Goal: Transaction & Acquisition: Purchase product/service

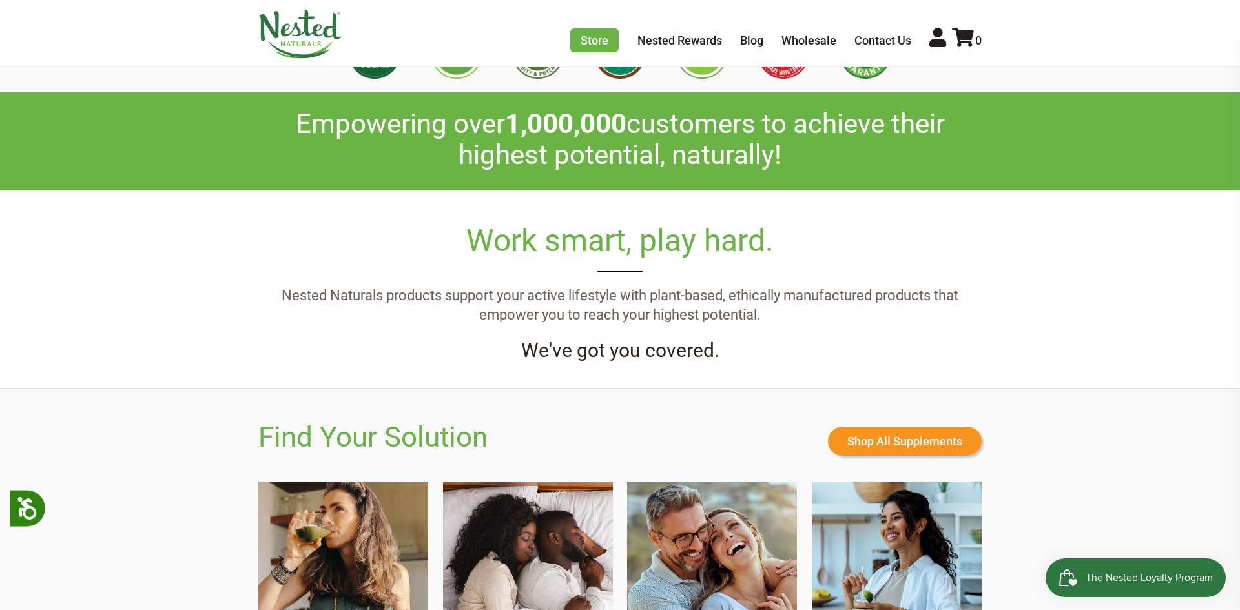
click at [205, 87] on div at bounding box center [620, 53] width 1240 height 78
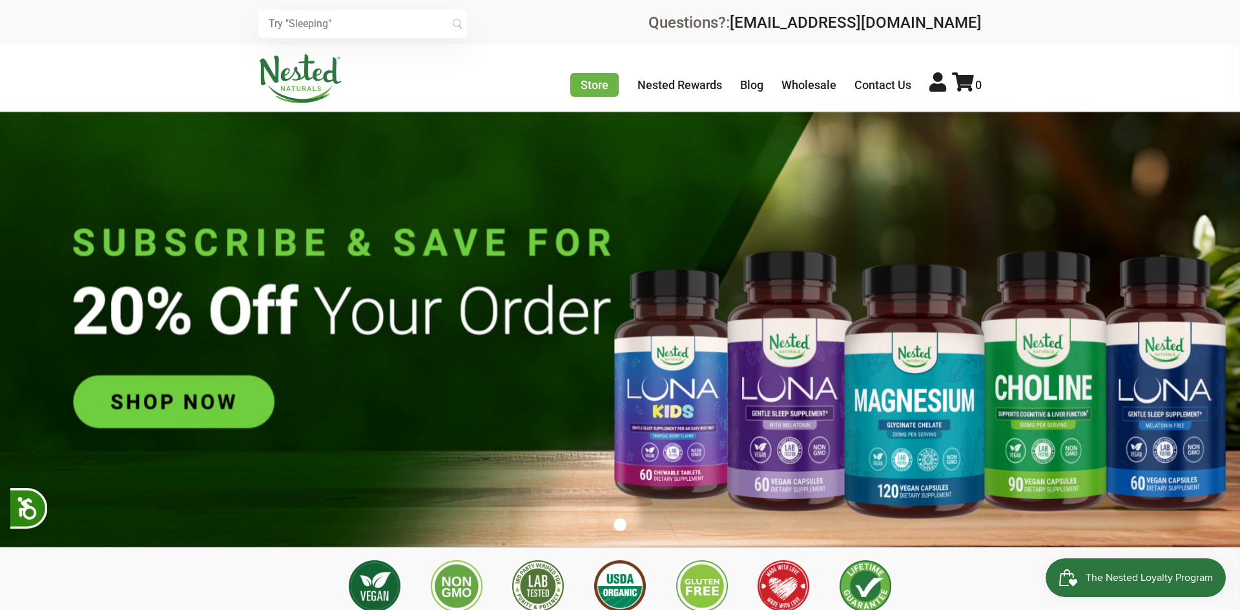
click at [295, 26] on input "text" at bounding box center [362, 24] width 209 height 28
type input "gut health"
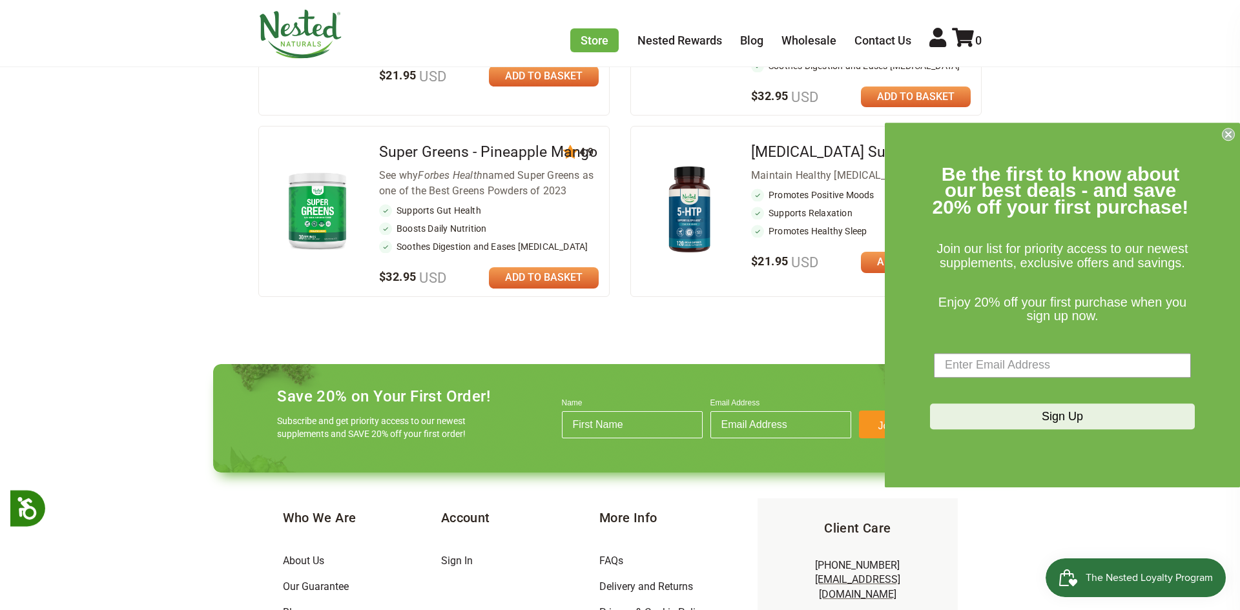
scroll to position [336, 0]
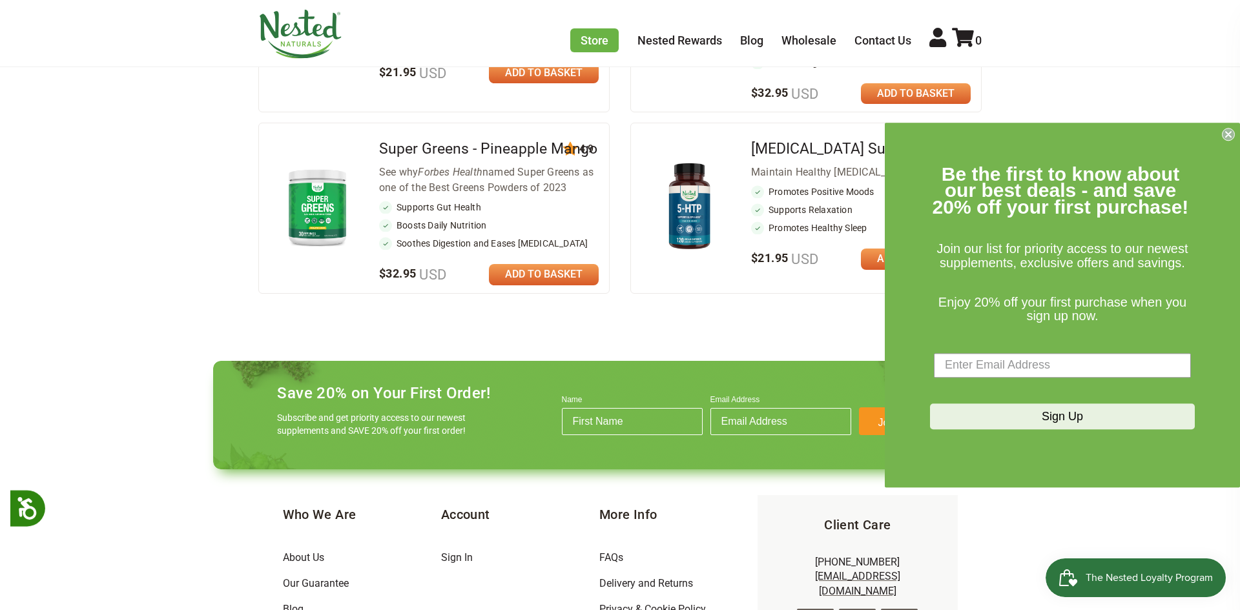
click at [1229, 132] on icon "Close dialog" at bounding box center [1228, 134] width 5 height 5
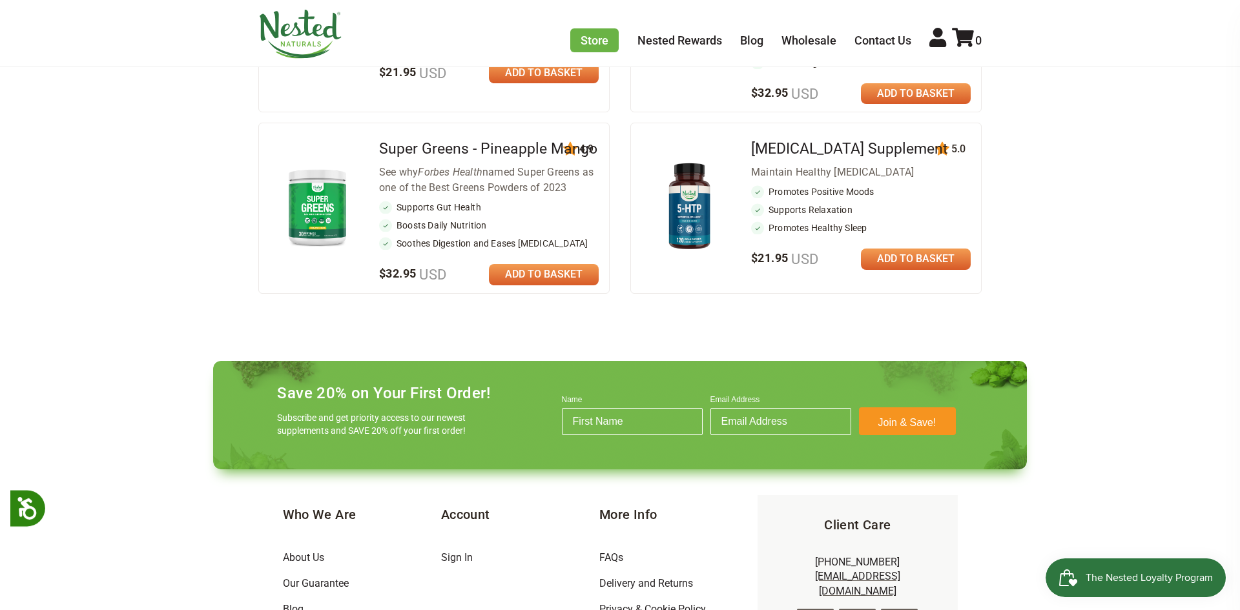
click at [322, 191] on img at bounding box center [318, 206] width 76 height 87
